Goal: Task Accomplishment & Management: Use online tool/utility

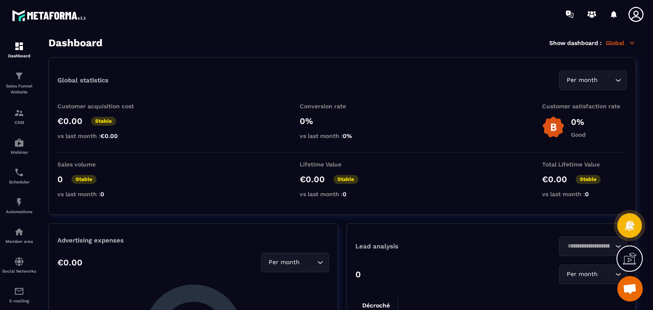
click at [0, 256] on div at bounding box center [19, 173] width 38 height 291
click at [20, 233] on img at bounding box center [19, 232] width 10 height 10
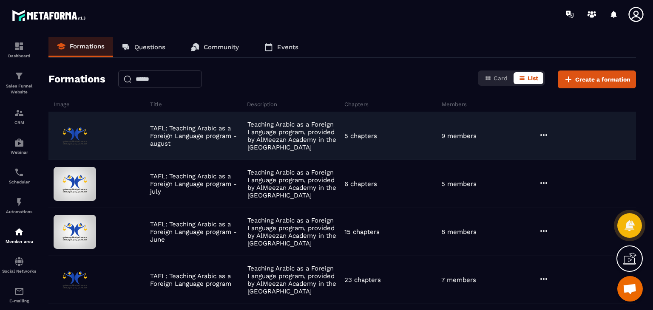
click at [545, 139] on icon at bounding box center [543, 135] width 10 height 10
click at [557, 151] on button "Edit" at bounding box center [565, 152] width 51 height 15
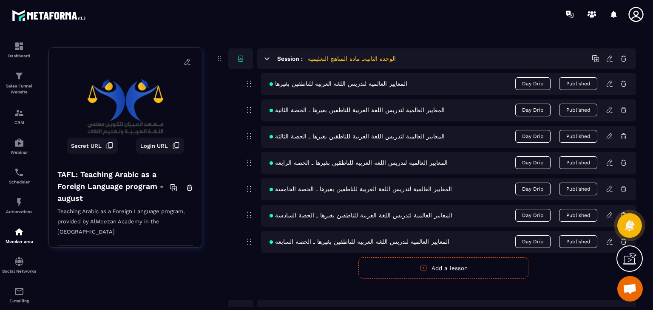
scroll to position [486, 0]
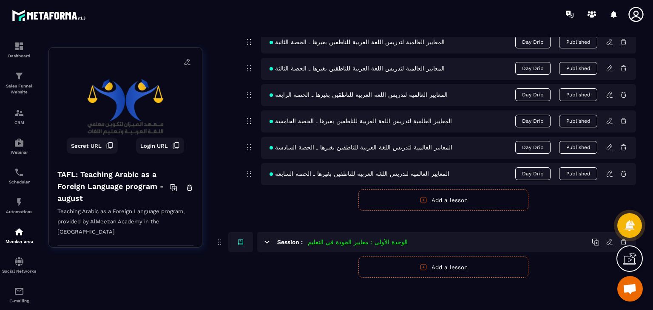
click at [610, 173] on icon at bounding box center [609, 174] width 8 height 8
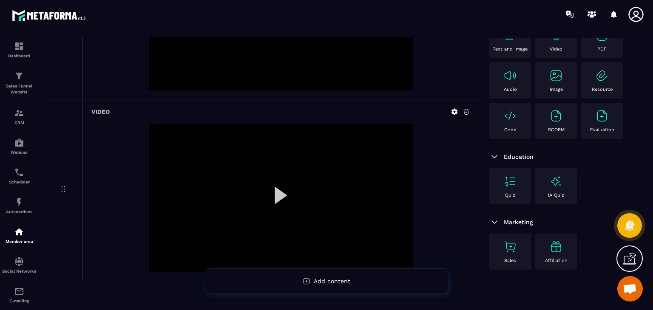
scroll to position [742, 0]
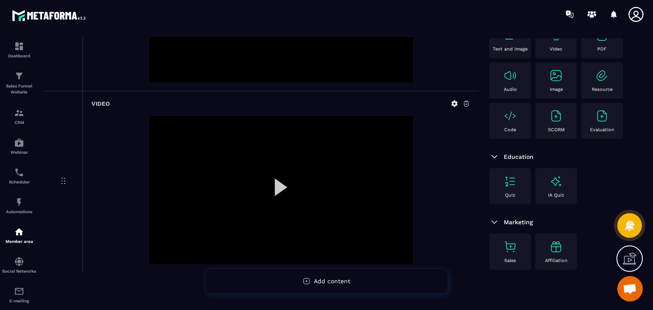
drag, startPoint x: 214, startPoint y: 165, endPoint x: 419, endPoint y: 130, distance: 208.2
click at [419, 130] on div at bounding box center [280, 190] width 379 height 148
click at [585, 69] on div "Resource" at bounding box center [601, 80] width 33 height 23
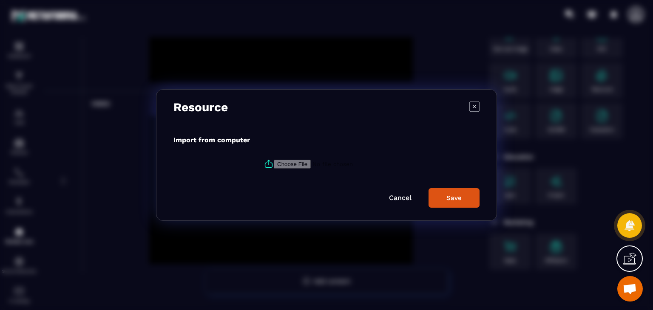
click at [466, 109] on div "Resource" at bounding box center [326, 108] width 340 height 36
click at [469, 107] on icon "Modal window" at bounding box center [474, 107] width 10 height 10
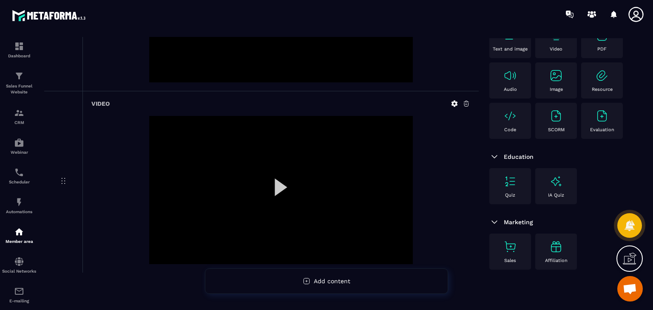
scroll to position [0, 0]
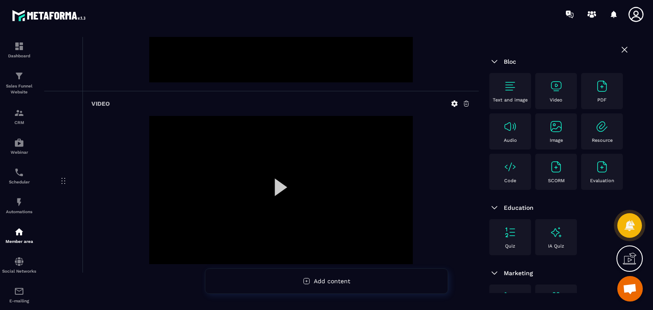
click at [546, 88] on div "Video" at bounding box center [555, 90] width 33 height 23
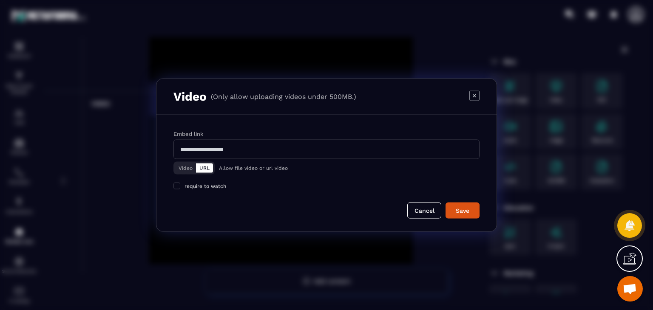
click at [187, 170] on button "Video" at bounding box center [185, 168] width 21 height 9
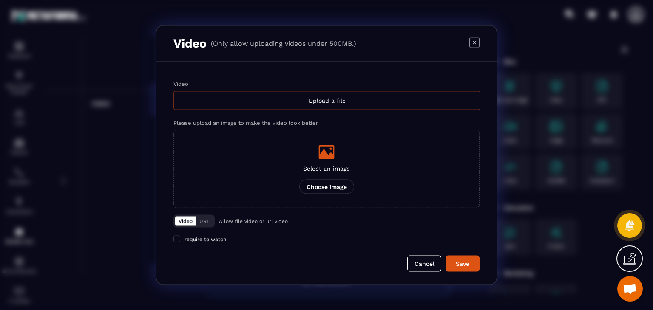
click at [314, 102] on div "Upload a file" at bounding box center [326, 100] width 307 height 19
click at [0, 0] on input "Video Upload a file" at bounding box center [0, 0] width 0 height 0
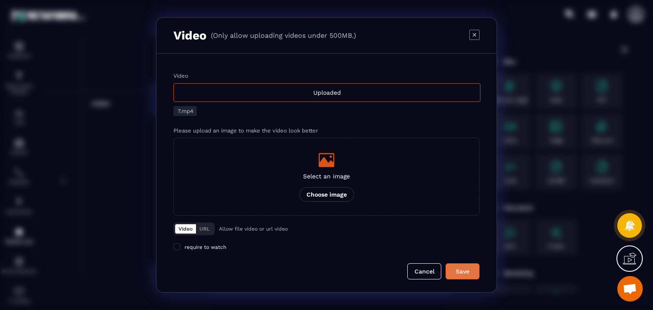
click at [451, 268] on div "Save" at bounding box center [462, 271] width 23 height 8
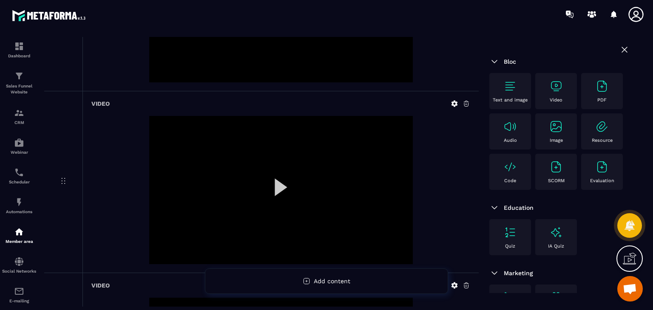
click at [443, 38] on div at bounding box center [280, 8] width 379 height 148
click at [549, 93] on div "Video" at bounding box center [555, 90] width 33 height 23
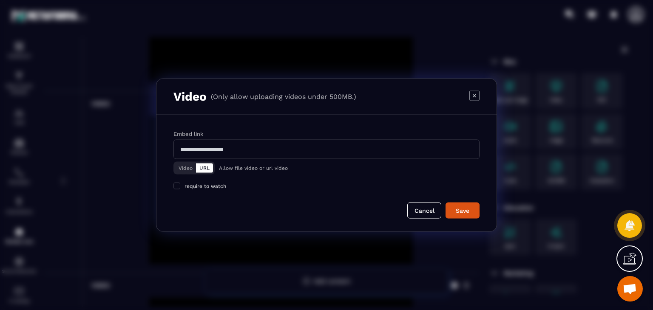
click at [191, 170] on button "Video" at bounding box center [185, 168] width 21 height 9
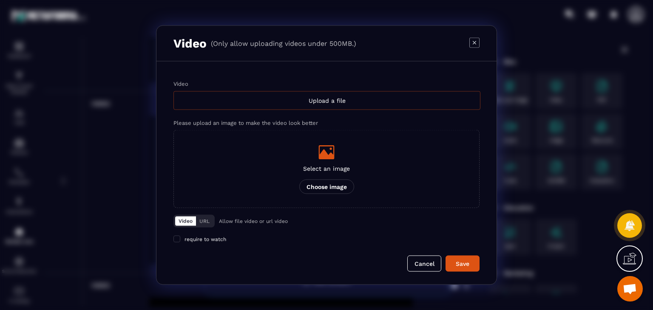
click at [276, 106] on div "Upload a file" at bounding box center [326, 100] width 307 height 19
click at [0, 0] on input "Video Upload a file" at bounding box center [0, 0] width 0 height 0
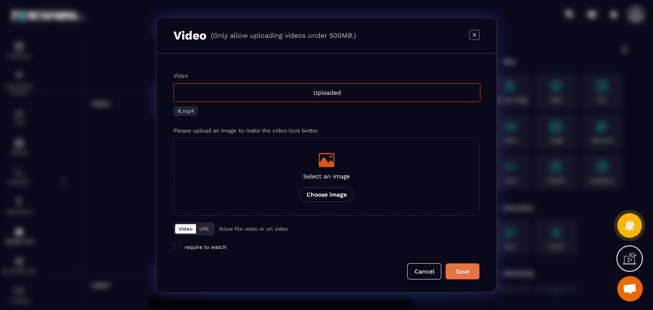
click at [451, 266] on button "Save" at bounding box center [462, 271] width 34 height 16
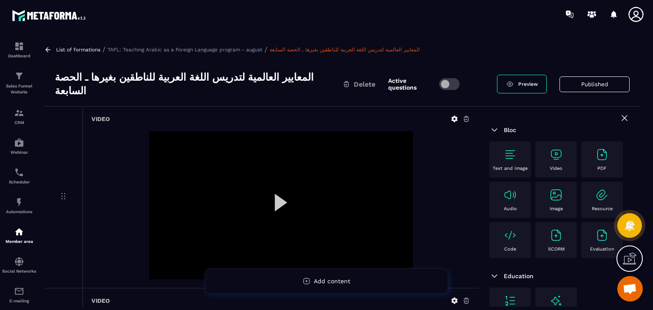
click at [316, 107] on div "Video" at bounding box center [280, 197] width 396 height 181
click at [426, 31] on section "Dashboard Sales Funnel Website CRM Webinar Scheduler Automations Member area So…" at bounding box center [326, 171] width 653 height 287
click at [276, 81] on h3 "المعايير العالمية لتدريس اللغة العربية للناطقين بغيرها ـ الحصة السابعة" at bounding box center [199, 84] width 288 height 27
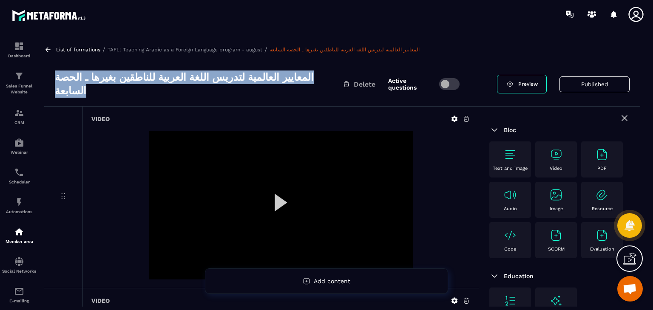
click at [276, 81] on h3 "المعايير العالمية لتدريس اللغة العربية للناطقين بغيرها ـ الحصة السابعة" at bounding box center [199, 84] width 288 height 27
click at [296, 65] on div "المعايير العالمية لتدريس اللغة العربية للناطقين بغيرها ـ الحصة السابعة Delete A…" at bounding box center [342, 84] width 596 height 45
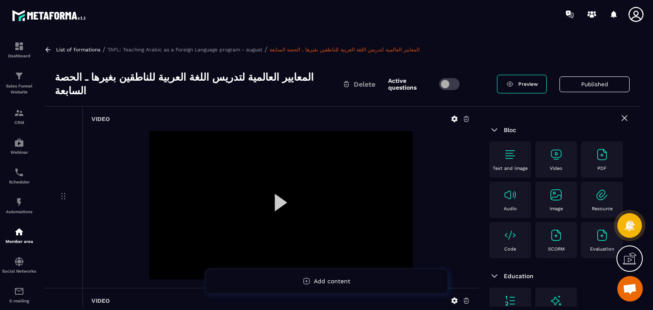
click at [551, 155] on div "Video" at bounding box center [555, 159] width 33 height 23
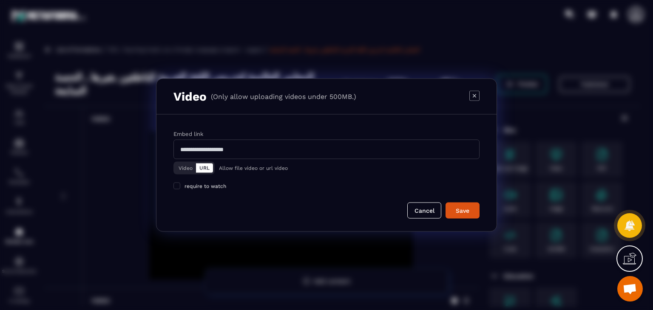
click at [182, 168] on button "Video" at bounding box center [185, 168] width 21 height 9
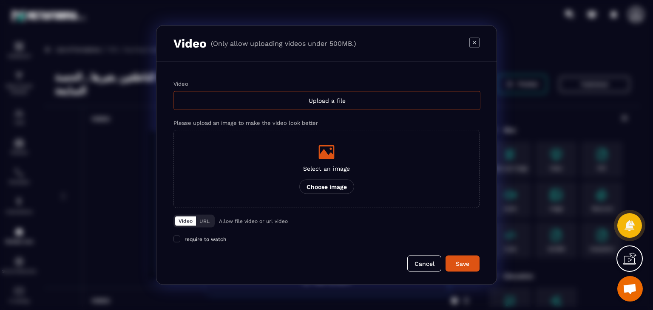
click at [302, 102] on div "Upload a file" at bounding box center [326, 100] width 307 height 19
click at [0, 0] on input "Video Upload a file" at bounding box center [0, 0] width 0 height 0
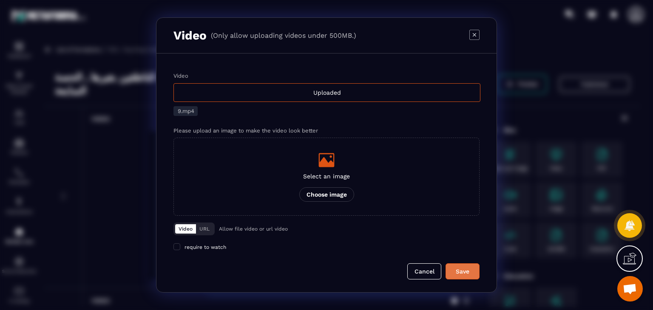
click at [463, 271] on div "Save" at bounding box center [462, 271] width 23 height 8
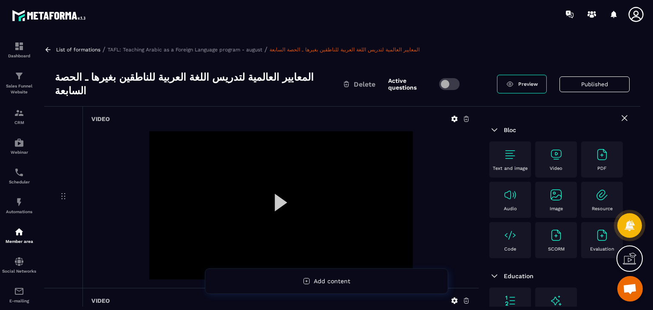
click at [546, 148] on div "Video" at bounding box center [555, 159] width 33 height 23
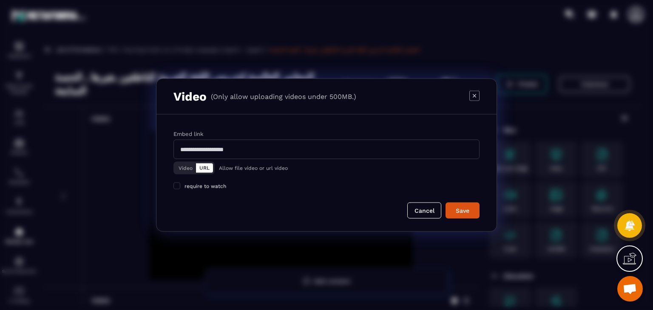
click at [184, 167] on button "Video" at bounding box center [185, 168] width 21 height 9
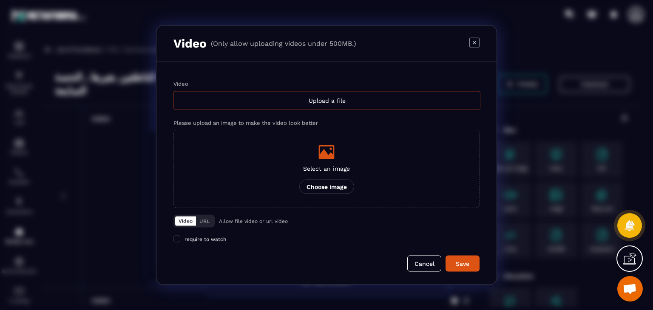
click at [308, 101] on div "Upload a file" at bounding box center [326, 100] width 307 height 19
click at [0, 0] on input "Video Upload a file" at bounding box center [0, 0] width 0 height 0
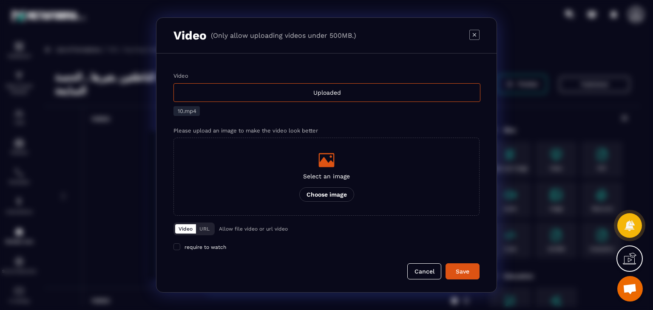
click at [462, 275] on div "Save" at bounding box center [462, 271] width 23 height 8
